Goal: Task Accomplishment & Management: Complete application form

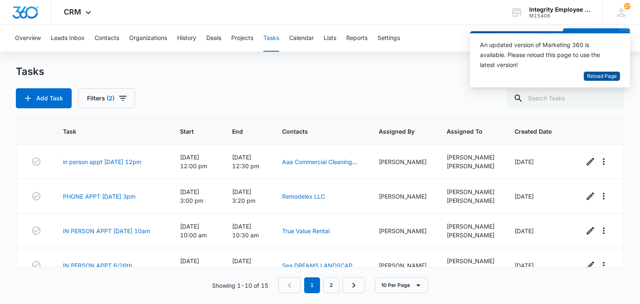
click at [599, 75] on span "Reload Page" at bounding box center [603, 77] width 30 height 8
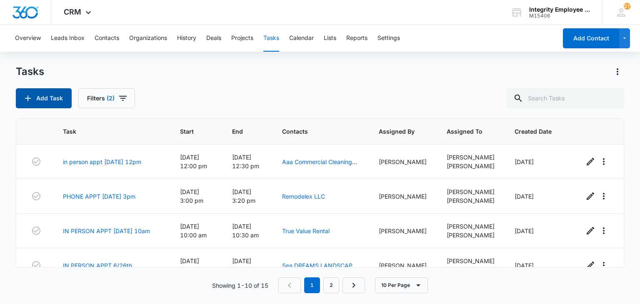
click at [53, 101] on button "Add Task" at bounding box center [44, 98] width 56 height 20
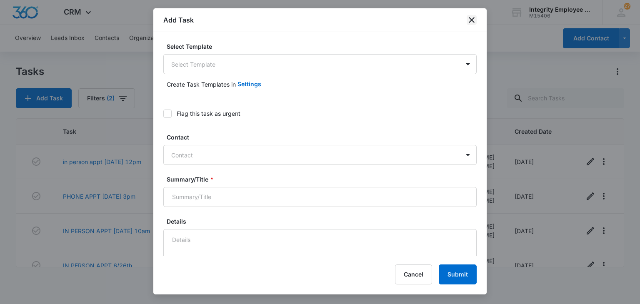
click at [473, 13] on div "Add Task" at bounding box center [320, 20] width 334 height 24
click at [472, 14] on div "Add Task" at bounding box center [320, 20] width 334 height 24
click at [472, 20] on icon "close" at bounding box center [472, 20] width 6 height 6
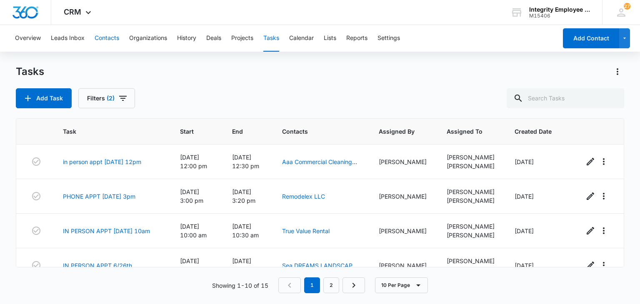
click at [95, 39] on button "Contacts" at bounding box center [107, 38] width 25 height 27
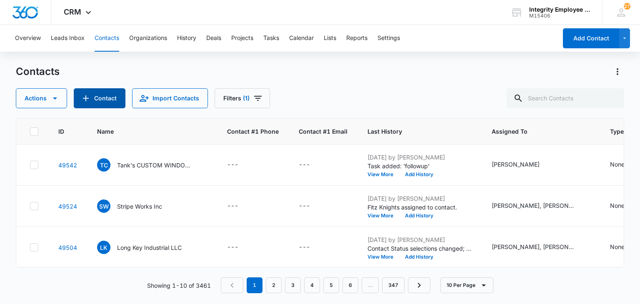
click at [102, 100] on button "Contact" at bounding box center [100, 98] width 52 height 20
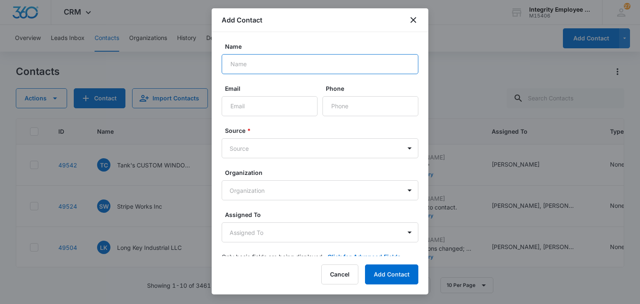
click at [286, 56] on input "Name" at bounding box center [320, 64] width 197 height 20
type input "A Max Appliance Services LLC"
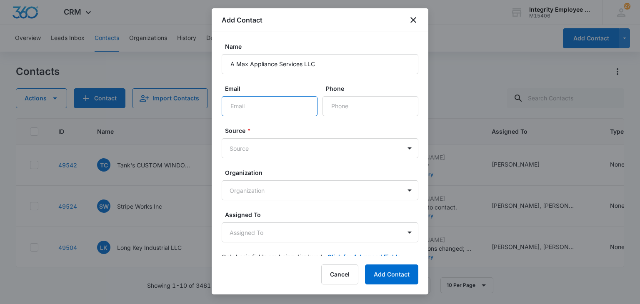
click at [291, 102] on input "Email" at bounding box center [270, 106] width 96 height 20
paste input "[EMAIL_ADDRESS]."
type input "[EMAIL_ADDRESS][DOMAIN_NAME]"
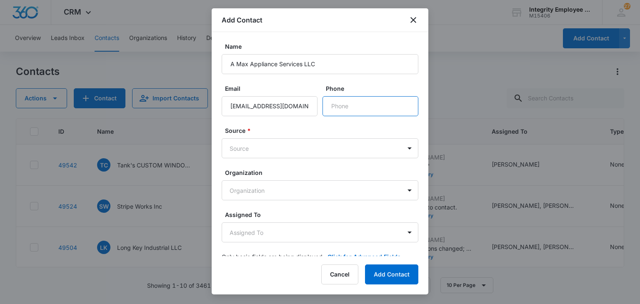
click at [360, 109] on input "Phone" at bounding box center [371, 106] width 96 height 20
paste input "[PHONE_NUMBER]"
type input "[PHONE_NUMBER]"
click at [278, 143] on body "CRM Apps Reputation Websites Forms CRM Email Social Shop Payments POS Content A…" at bounding box center [320, 152] width 640 height 304
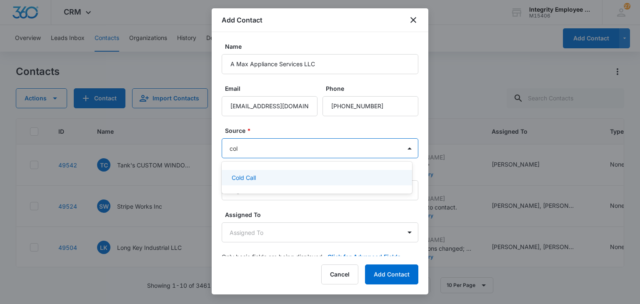
type input "cold"
click at [264, 179] on div "Cold Call" at bounding box center [316, 177] width 169 height 9
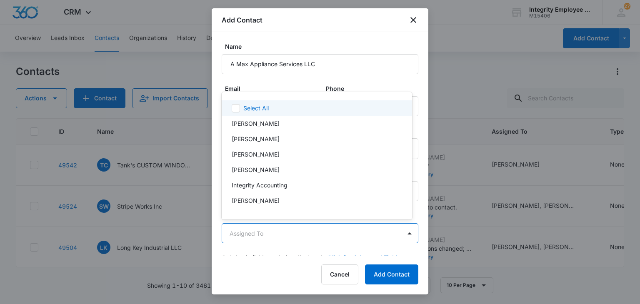
click at [247, 239] on body "CRM Apps Reputation Websites Forms CRM Email Social Shop Payments POS Content A…" at bounding box center [320, 152] width 640 height 304
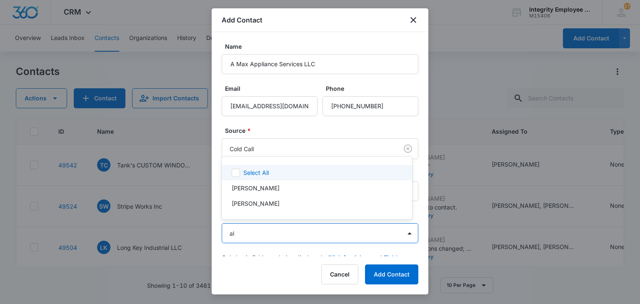
type input "ale"
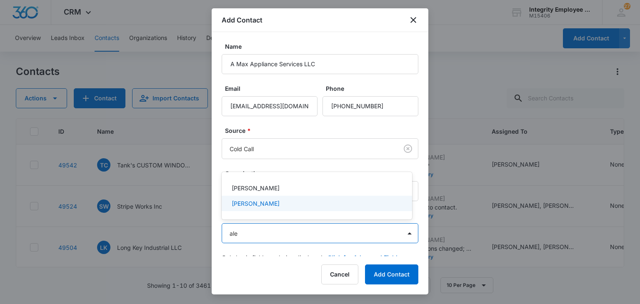
click at [245, 201] on p "[PERSON_NAME]" at bounding box center [256, 203] width 48 height 9
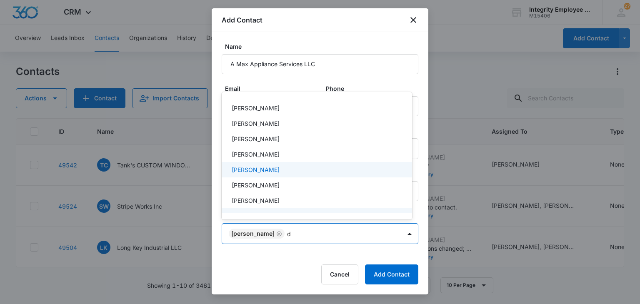
type input "da"
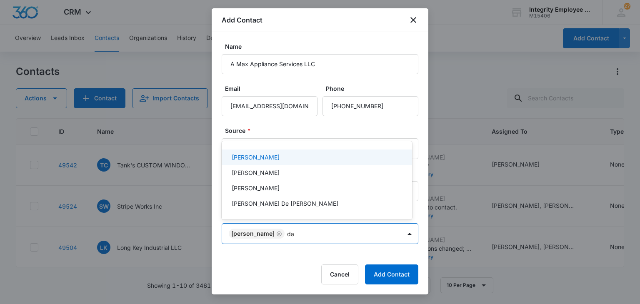
click at [256, 156] on p "[PERSON_NAME]" at bounding box center [256, 157] width 48 height 9
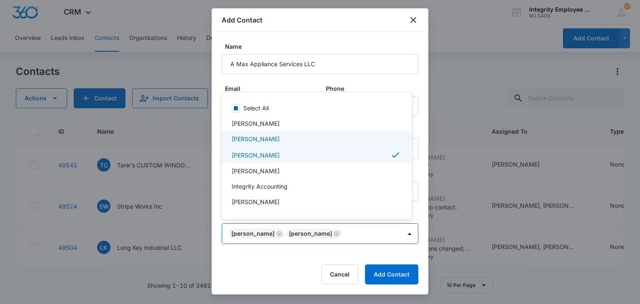
drag, startPoint x: 427, startPoint y: 139, endPoint x: 429, endPoint y: 186, distance: 47.1
click at [429, 182] on div at bounding box center [320, 152] width 640 height 304
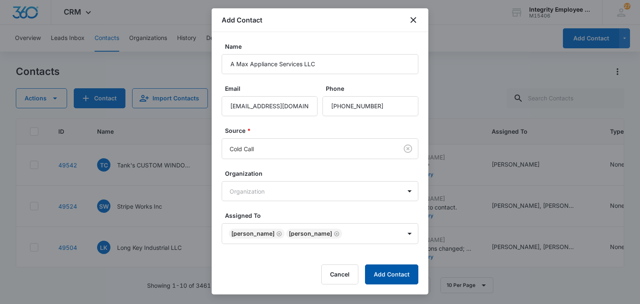
click at [401, 276] on button "Add Contact" at bounding box center [391, 275] width 53 height 20
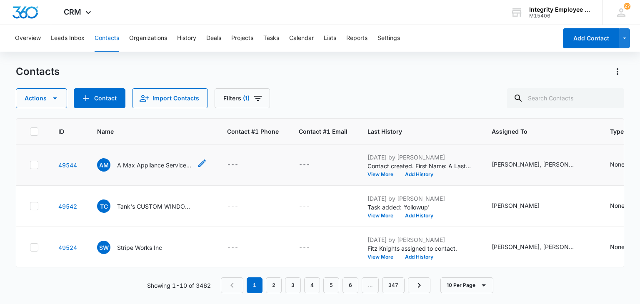
click at [160, 164] on p "A Max Appliance Services LLC" at bounding box center [154, 165] width 75 height 9
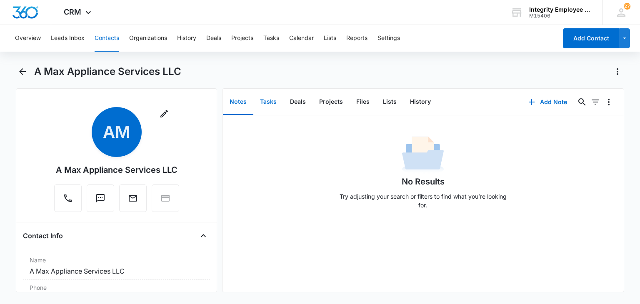
click at [275, 104] on button "Tasks" at bounding box center [269, 102] width 30 height 26
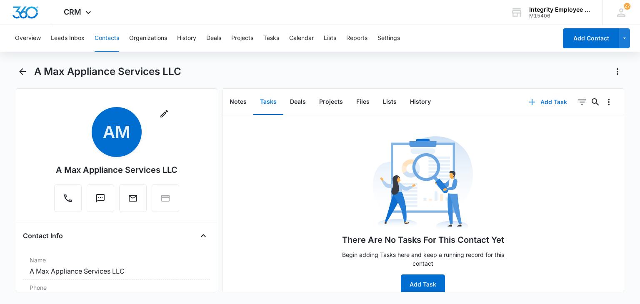
click at [558, 99] on button "Add Task" at bounding box center [548, 102] width 55 height 20
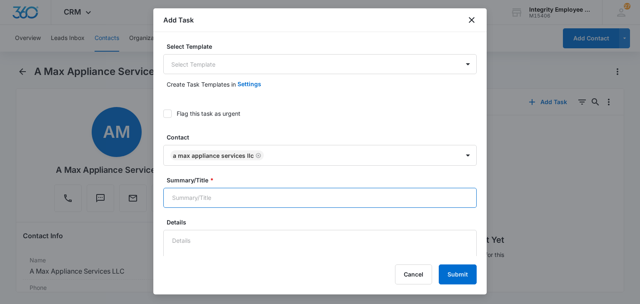
click at [252, 200] on input "Summary/Title *" at bounding box center [320, 198] width 314 height 20
type input "f"
type input "Phone Appt 9/9"
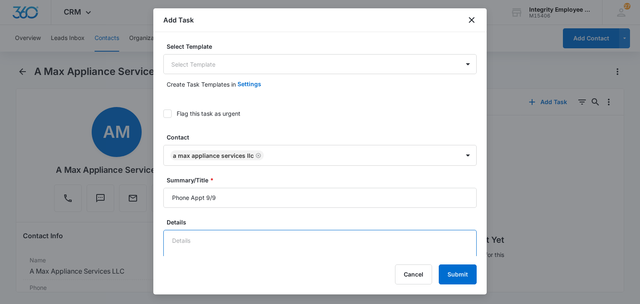
click at [237, 239] on textarea "Details" at bounding box center [320, 254] width 314 height 48
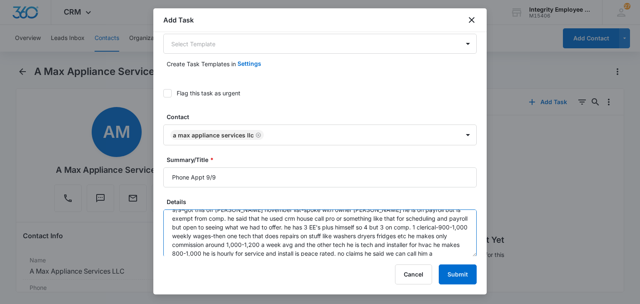
scroll to position [20, 0]
type textarea "9/9-got this off [PERSON_NAME] november list-spoke with owner [PERSON_NAME] he …"
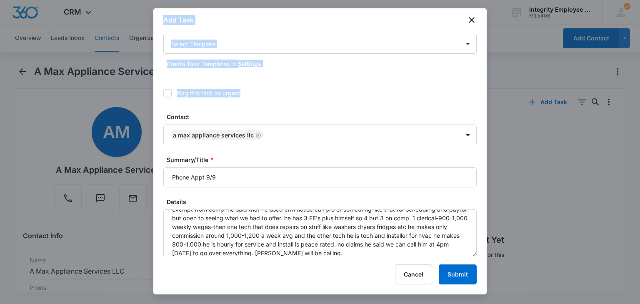
click at [486, 93] on body "CRM Apps Reputation Websites Forms CRM Email Social Shop Payments POS Content A…" at bounding box center [320, 152] width 640 height 304
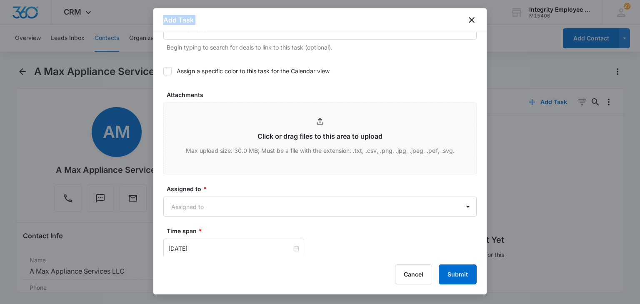
scroll to position [389, 0]
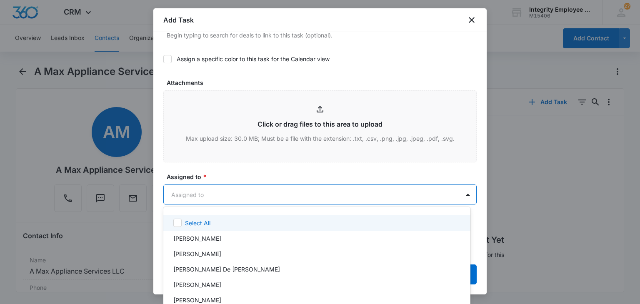
click at [345, 197] on body "CRM Apps Reputation Websites Forms CRM Email Social Shop Payments POS Content A…" at bounding box center [320, 152] width 640 height 304
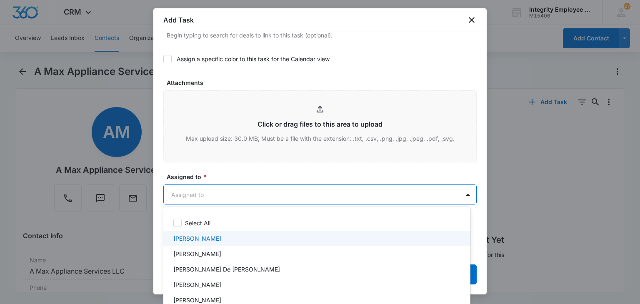
click at [291, 232] on div "[PERSON_NAME]" at bounding box center [316, 238] width 307 height 15
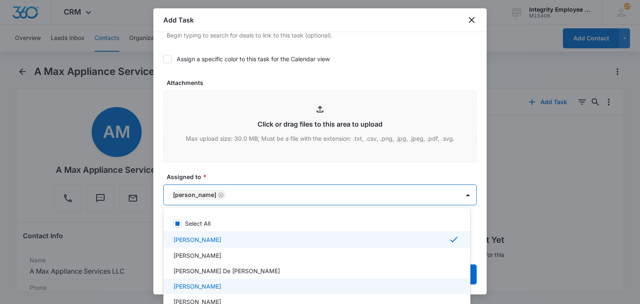
click at [250, 291] on div "[PERSON_NAME]" at bounding box center [316, 286] width 307 height 15
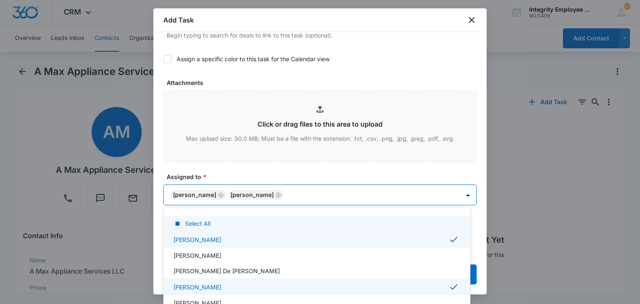
click at [299, 182] on div at bounding box center [320, 152] width 640 height 304
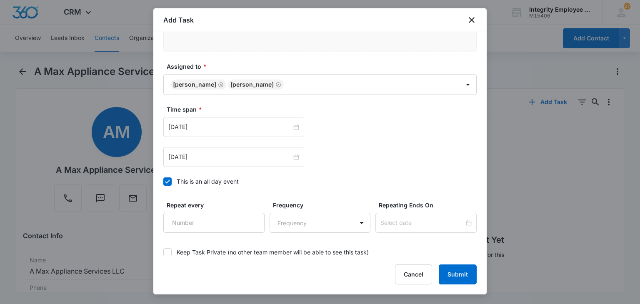
scroll to position [546, 0]
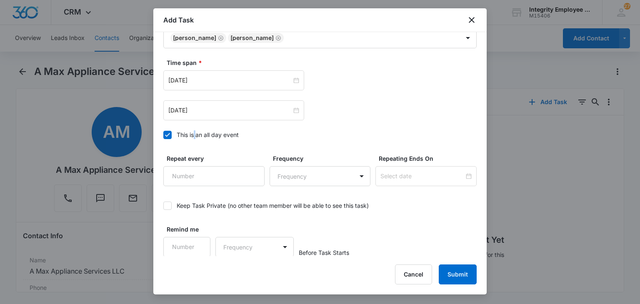
click at [195, 133] on div "This is an all day event" at bounding box center [208, 135] width 62 height 9
drag, startPoint x: 195, startPoint y: 133, endPoint x: 198, endPoint y: 128, distance: 6.2
click at [198, 128] on div "Time span * [DATE] [DATE] This is an all day event" at bounding box center [320, 101] width 314 height 86
click at [220, 133] on div "This is an all day event" at bounding box center [208, 135] width 62 height 9
click at [163, 135] on input "This is an all day event" at bounding box center [163, 135] width 0 height 0
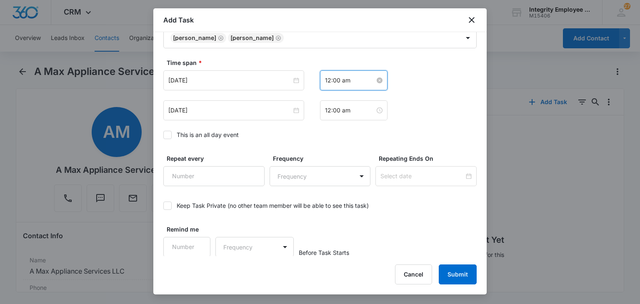
click at [345, 76] on input "12:00 am" at bounding box center [350, 80] width 50 height 9
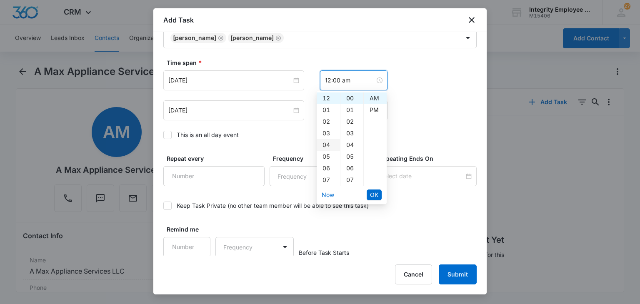
click at [325, 144] on div "04" at bounding box center [328, 145] width 23 height 12
click at [379, 113] on div "PM" at bounding box center [375, 110] width 23 height 12
type input "4:00 pm"
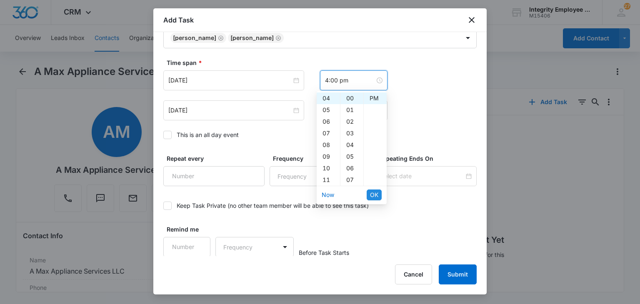
click at [376, 196] on span "OK" at bounding box center [374, 195] width 8 height 9
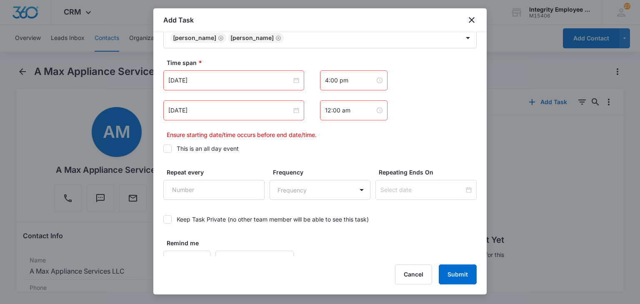
drag, startPoint x: 347, startPoint y: 129, endPoint x: 352, endPoint y: 129, distance: 4.6
click at [352, 129] on div "[DATE] 4:00 pm [DATE] 12:00 am Ensure starting date/time occurs before end date…" at bounding box center [320, 104] width 314 height 69
click at [353, 106] on input "12:00 am" at bounding box center [350, 110] width 50 height 9
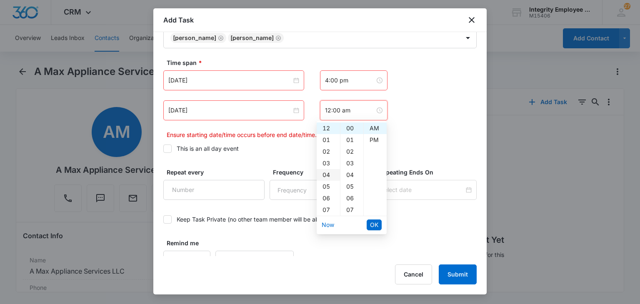
click at [324, 178] on div "04" at bounding box center [328, 175] width 23 height 12
click at [372, 143] on div "PM" at bounding box center [375, 140] width 23 height 12
click at [352, 189] on div "30" at bounding box center [352, 190] width 23 height 12
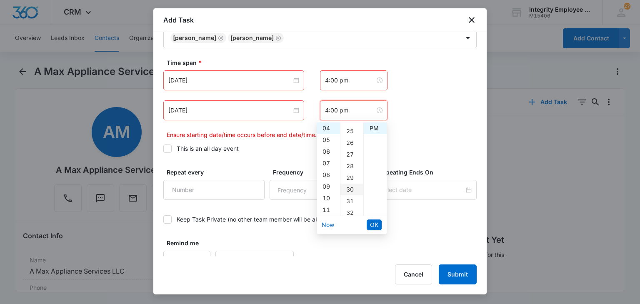
type input "4:30 pm"
click at [377, 224] on span "OK" at bounding box center [374, 225] width 8 height 9
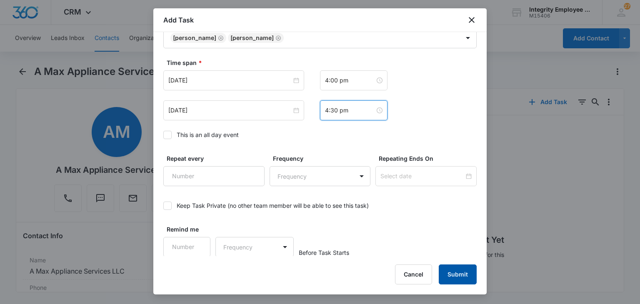
click at [467, 274] on button "Submit" at bounding box center [458, 275] width 38 height 20
